Goal: Navigation & Orientation: Find specific page/section

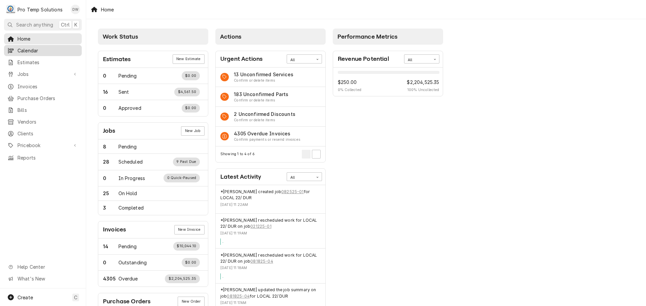
click at [35, 52] on span "Calendar" at bounding box center [47, 50] width 61 height 7
click at [31, 71] on span "Jobs" at bounding box center [42, 74] width 51 height 7
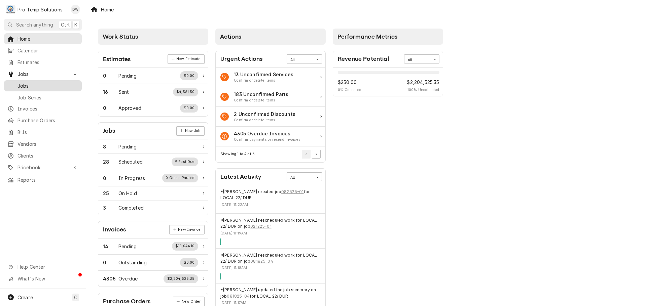
click at [29, 82] on span "Jobs" at bounding box center [47, 85] width 61 height 7
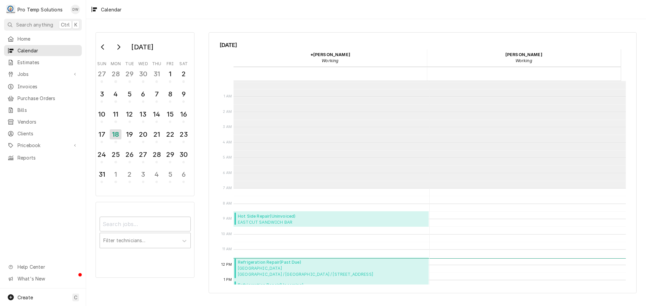
scroll to position [107, 0]
